Goal: Find specific page/section: Find specific page/section

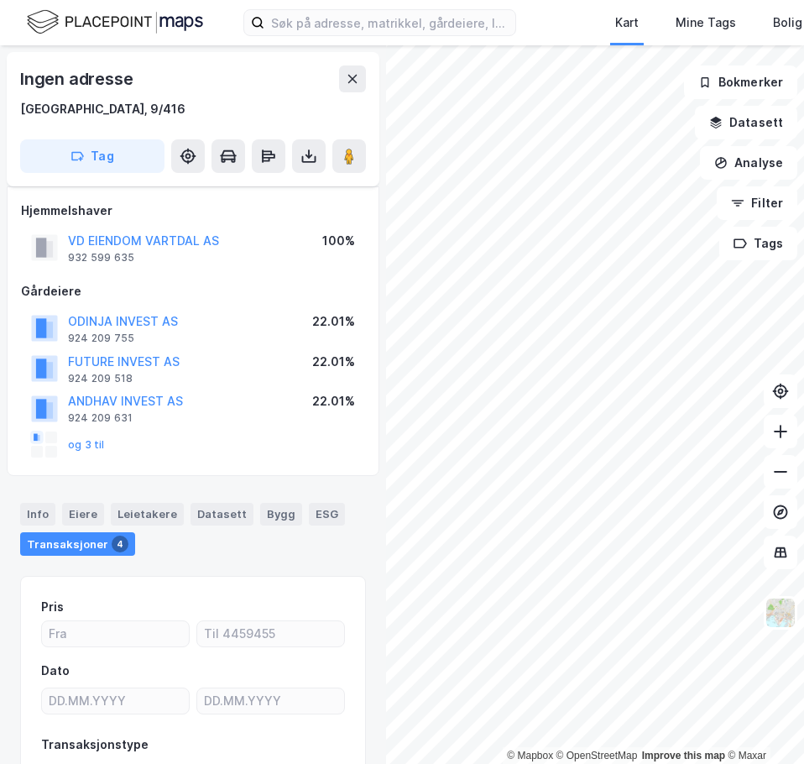
scroll to position [24, 0]
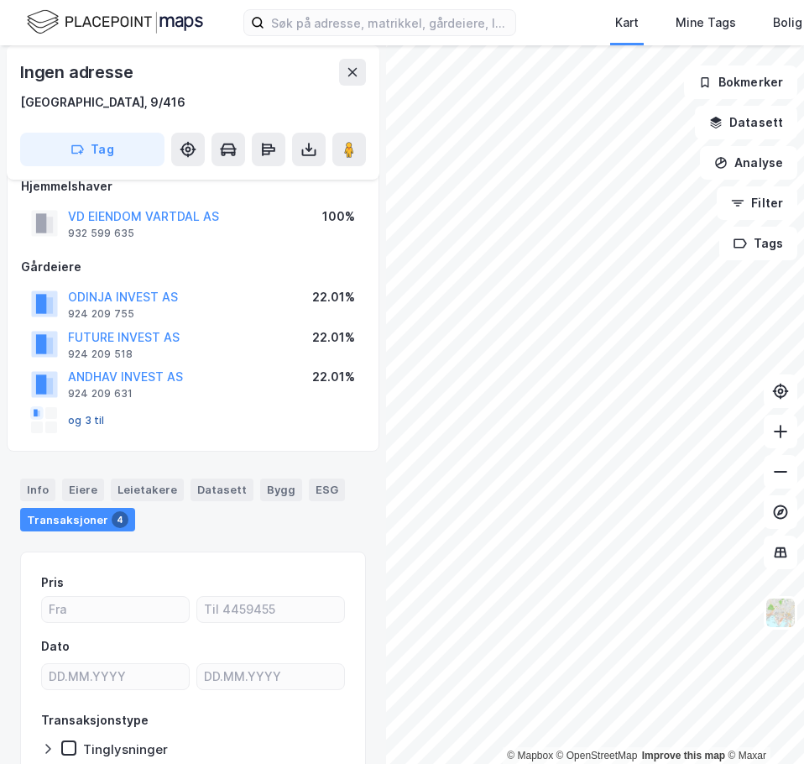
click at [0, 0] on button "og 3 til" at bounding box center [0, 0] width 0 height 0
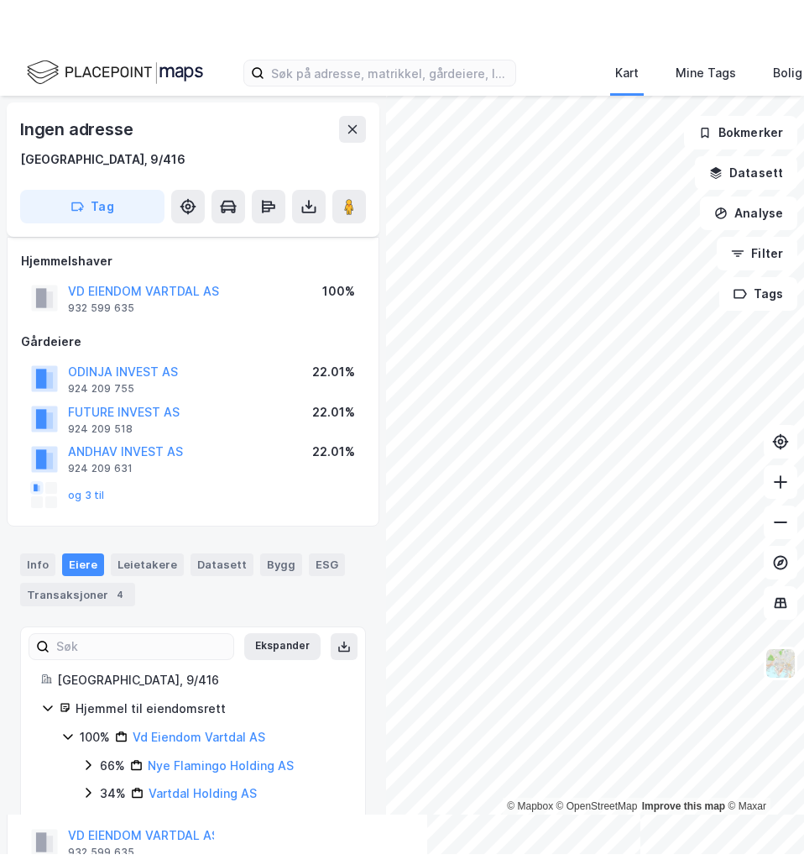
scroll to position [30, 0]
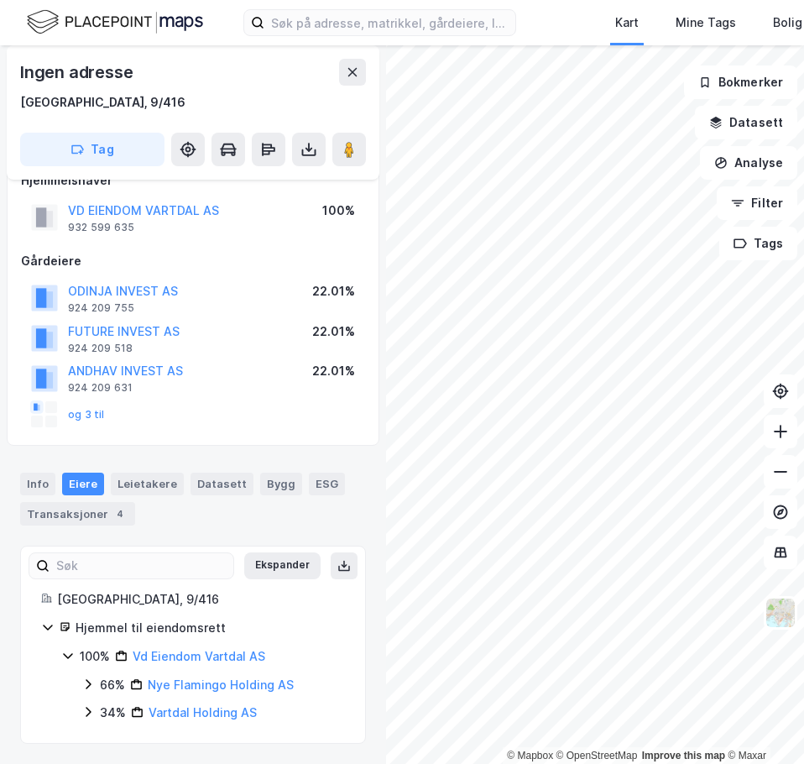
click at [37, 409] on rect at bounding box center [36, 408] width 4 height 8
click at [0, 0] on button "og 3 til" at bounding box center [0, 0] width 0 height 0
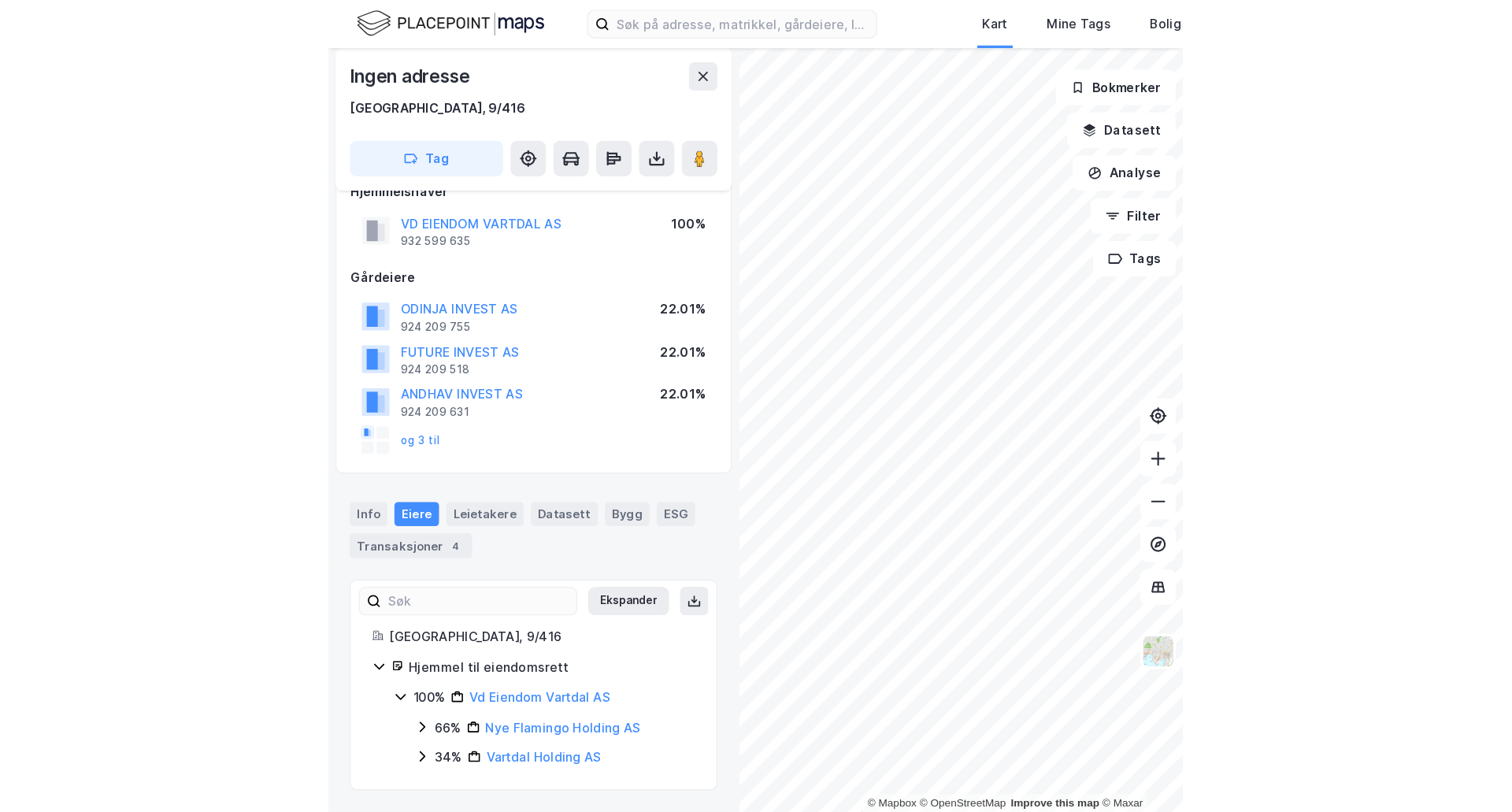
scroll to position [0, 0]
